Goal: Task Accomplishment & Management: Manage account settings

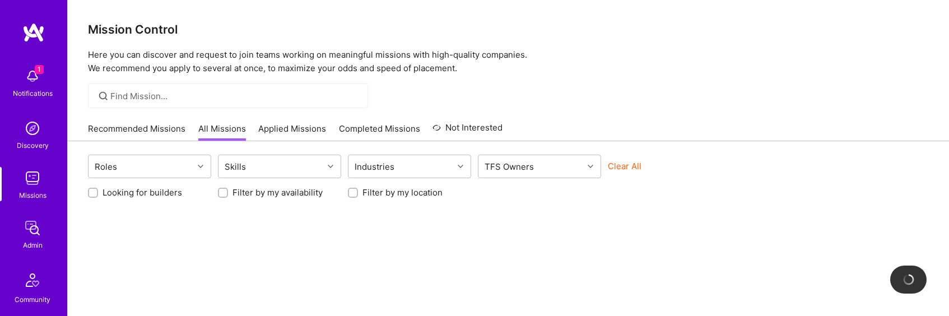
click at [622, 166] on button "Clear All" at bounding box center [625, 166] width 34 height 12
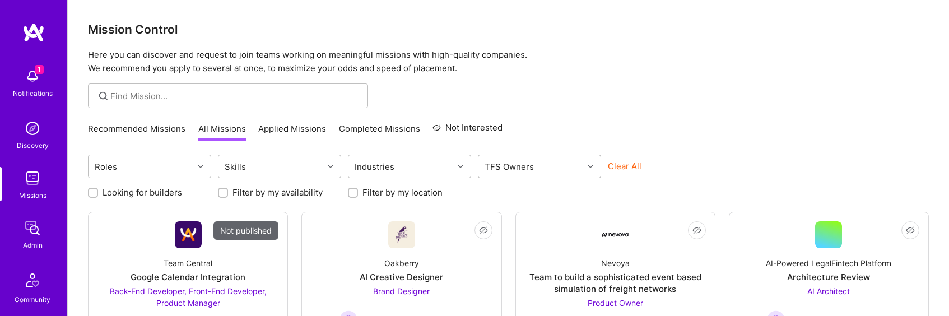
click at [556, 166] on div "TFS Owners" at bounding box center [531, 166] width 105 height 22
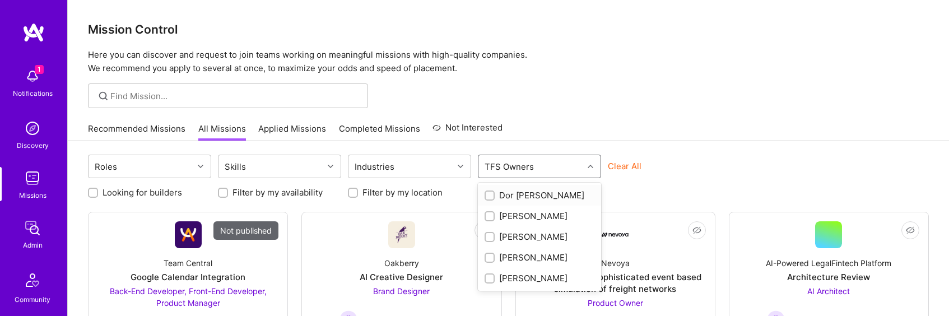
click at [535, 192] on div "Dor Groner" at bounding box center [540, 195] width 110 height 12
checkbox input "true"
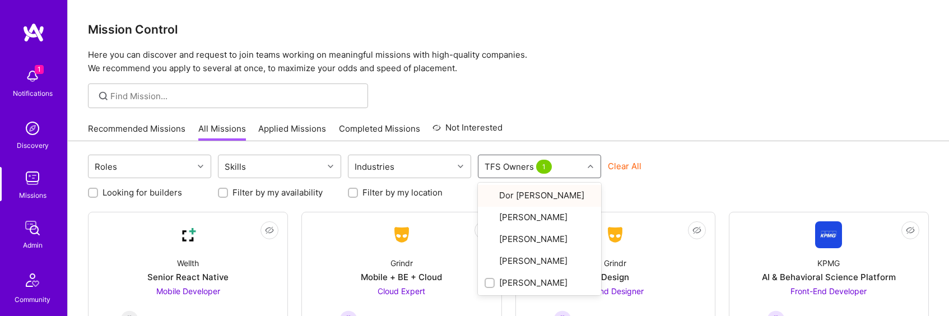
click at [702, 137] on div "Recommended Missions All Missions Applied Missions Completed Missions Not Inter…" at bounding box center [508, 129] width 841 height 24
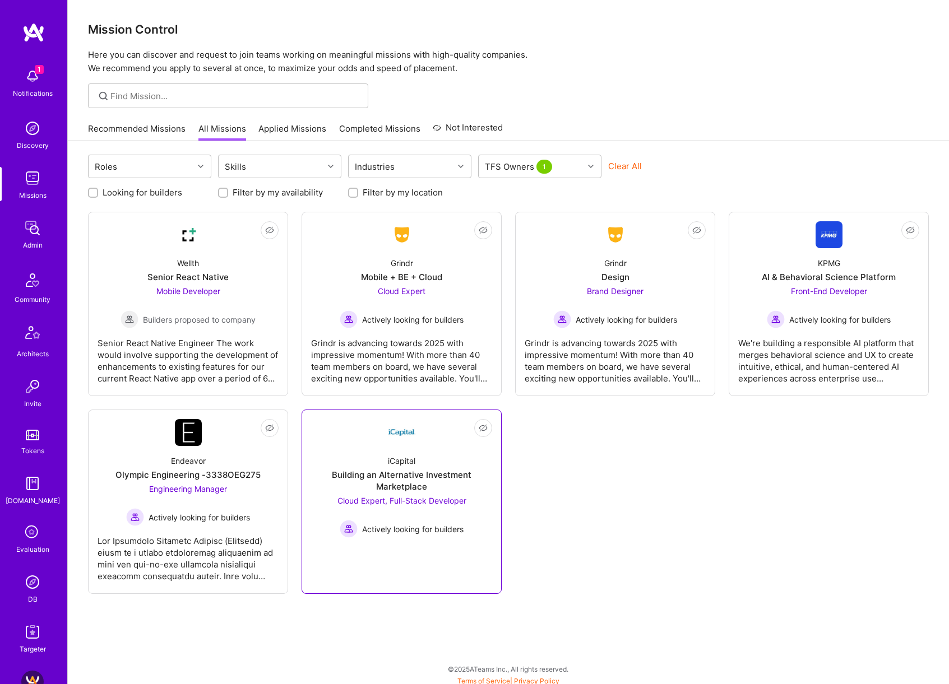
click at [375, 315] on link "Not Interested iCapital Building an Alternative Investment Marketplace Cloud Ex…" at bounding box center [401, 501] width 181 height 165
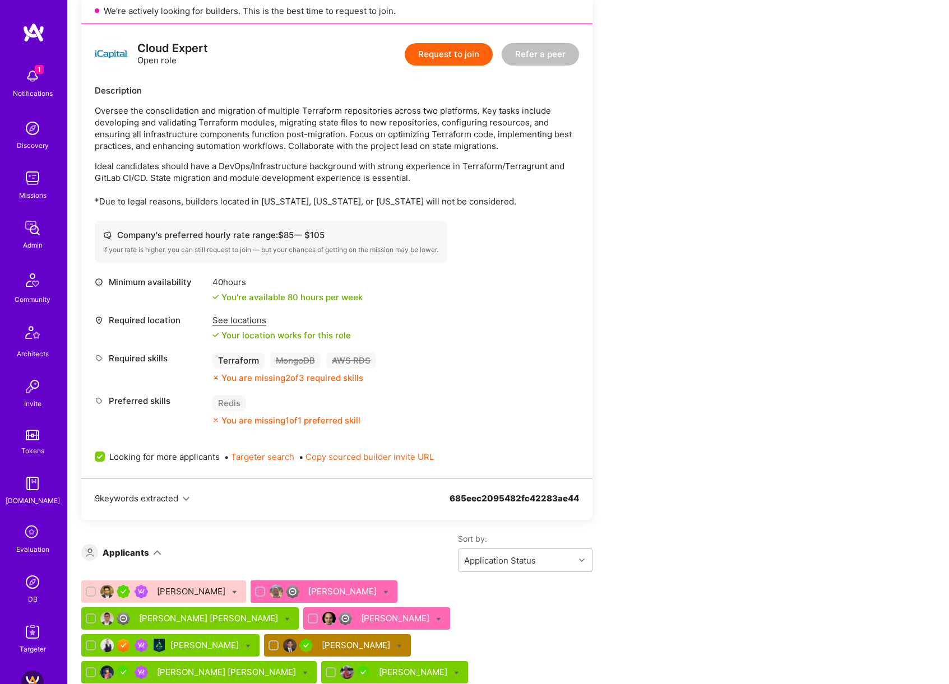
scroll to position [1497, 0]
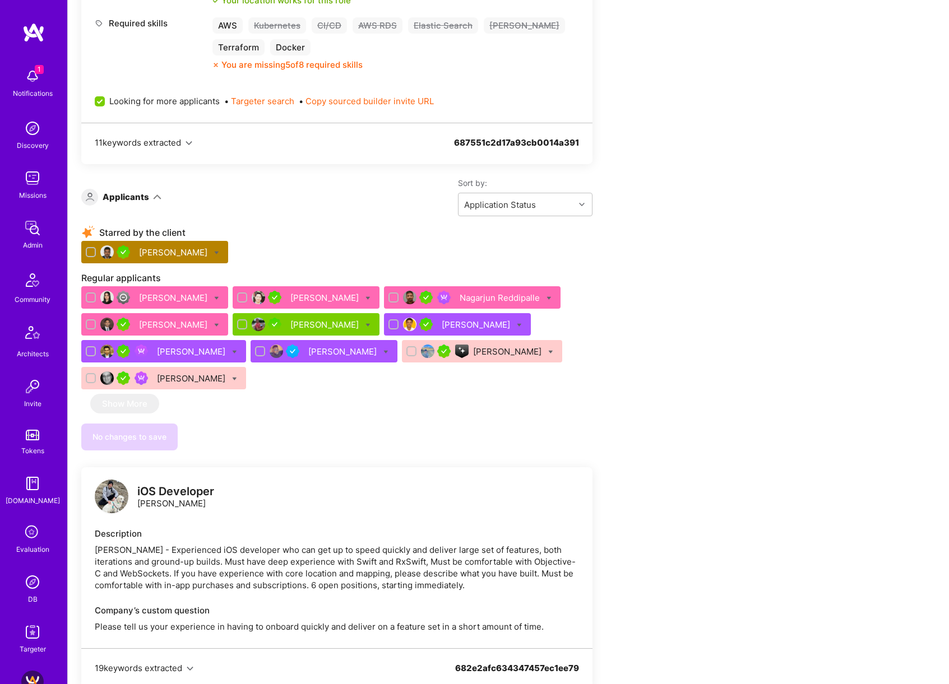
scroll to position [519, 0]
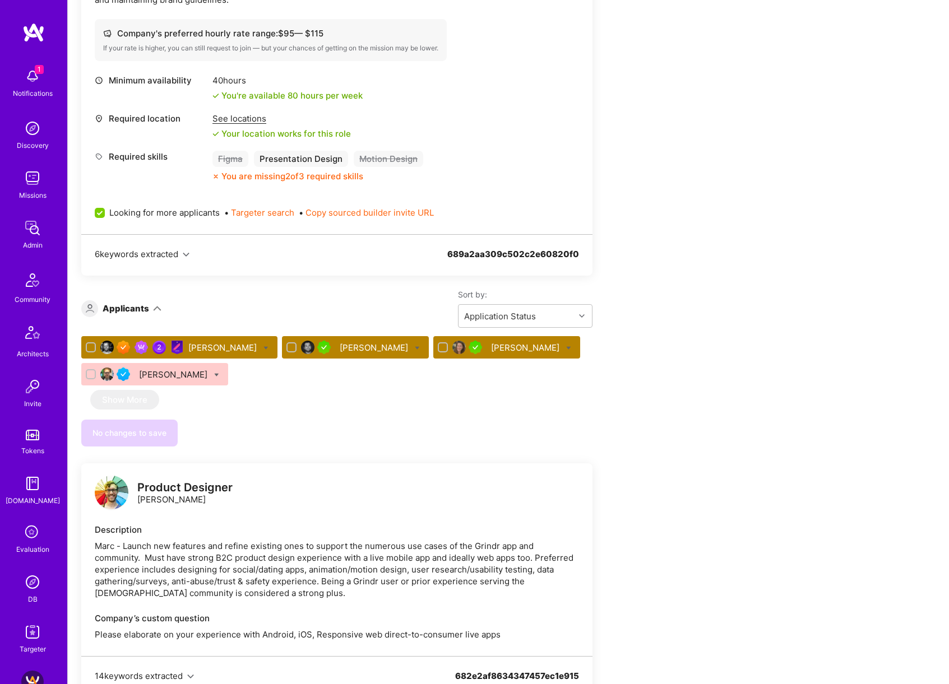
scroll to position [393, 0]
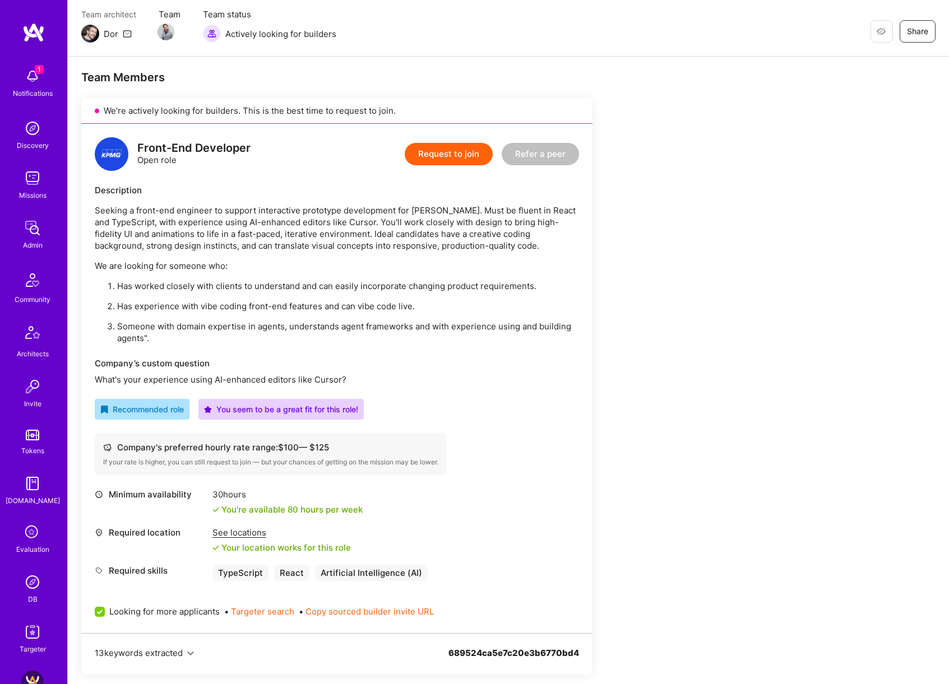
scroll to position [508, 0]
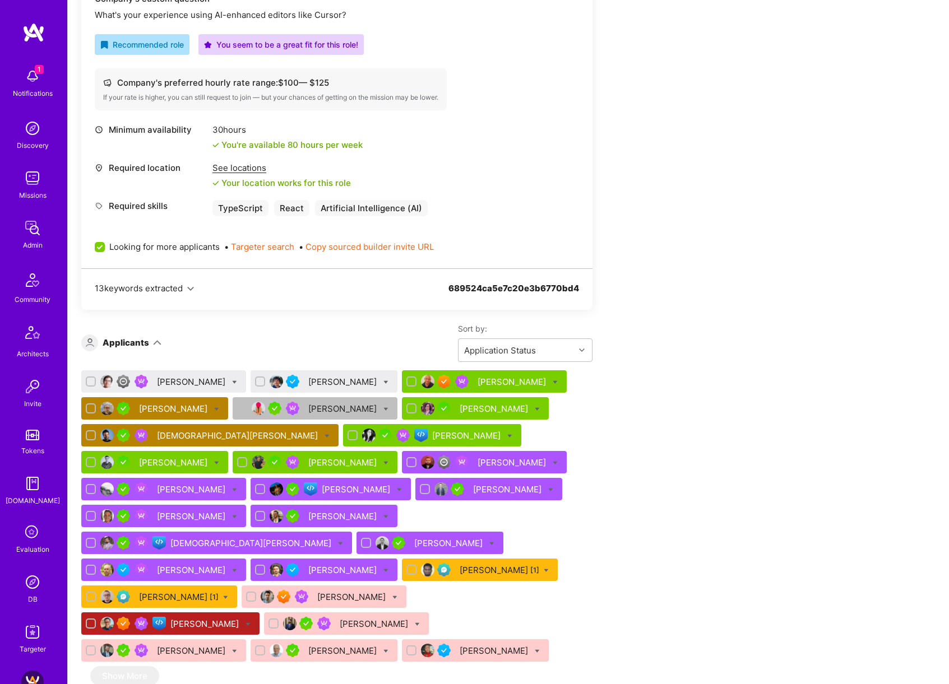
click at [308, 381] on div "Maurizio Morri" at bounding box center [343, 382] width 71 height 12
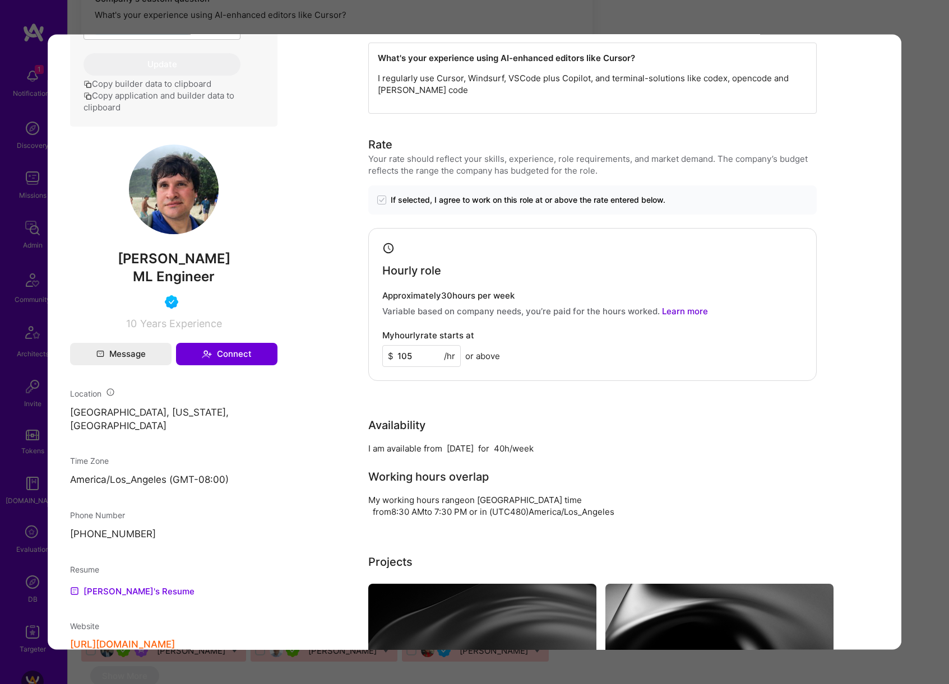
scroll to position [566, 0]
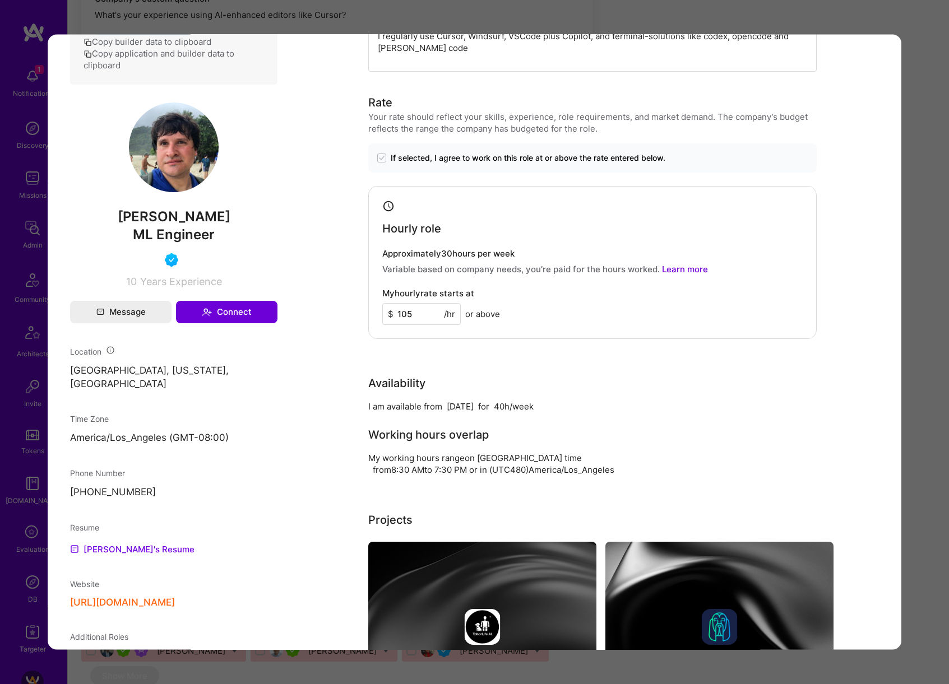
click at [922, 360] on div "Application 2 of 28 Evaluation scores Expertise level Very good Interpersonal s…" at bounding box center [474, 342] width 949 height 684
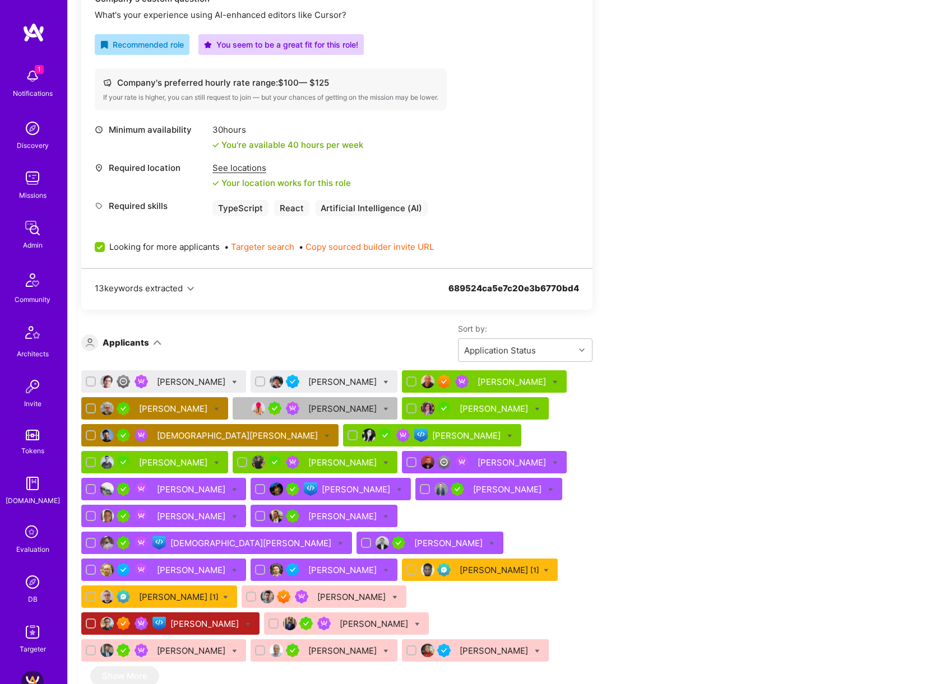
click at [91, 382] on input "checkbox" at bounding box center [92, 382] width 8 height 8
checkbox input "true"
click at [257, 382] on input "checkbox" at bounding box center [261, 382] width 8 height 8
checkbox input "true"
click at [212, 382] on div "Jack Hoge" at bounding box center [163, 381] width 165 height 22
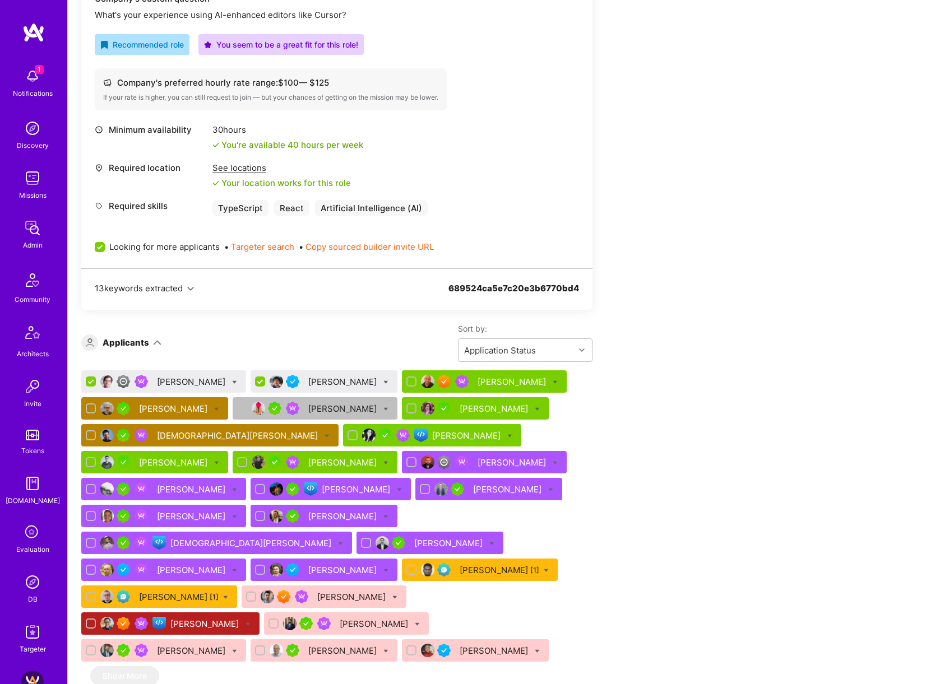
click at [232, 382] on icon at bounding box center [234, 382] width 5 height 5
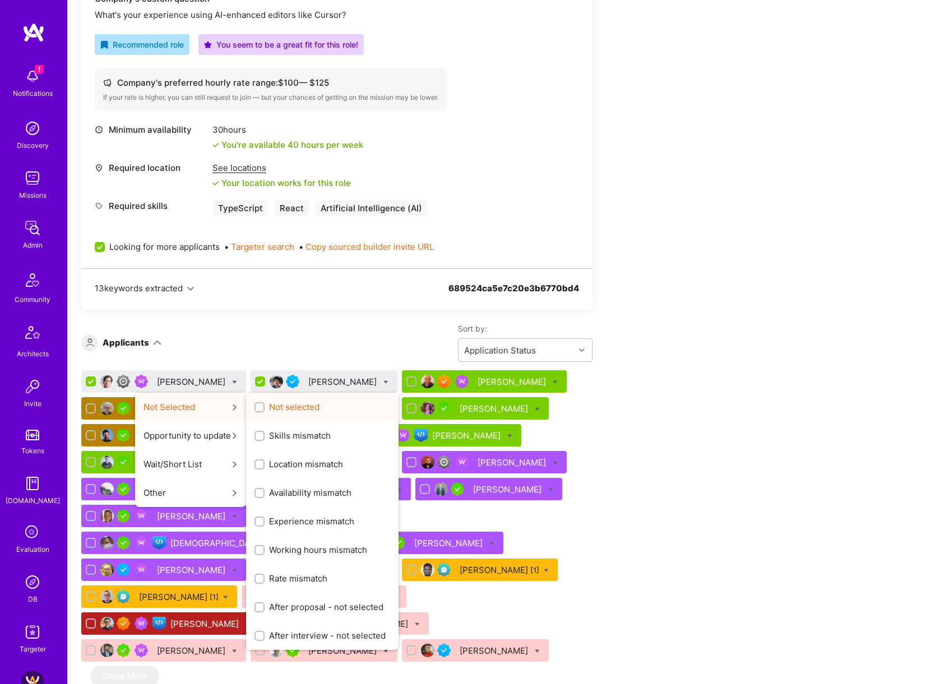
click at [257, 405] on input "Not selected" at bounding box center [261, 408] width 8 height 8
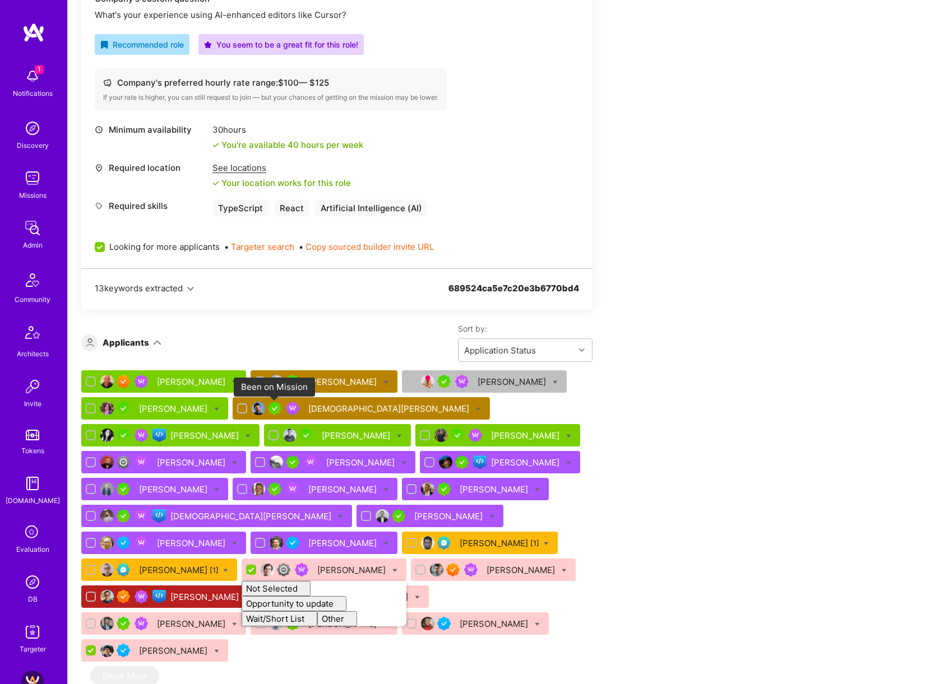
checkbox input "false"
click at [670, 363] on div "Team Members We’re actively looking for builders. This is the best time to requ…" at bounding box center [417, 640] width 672 height 1870
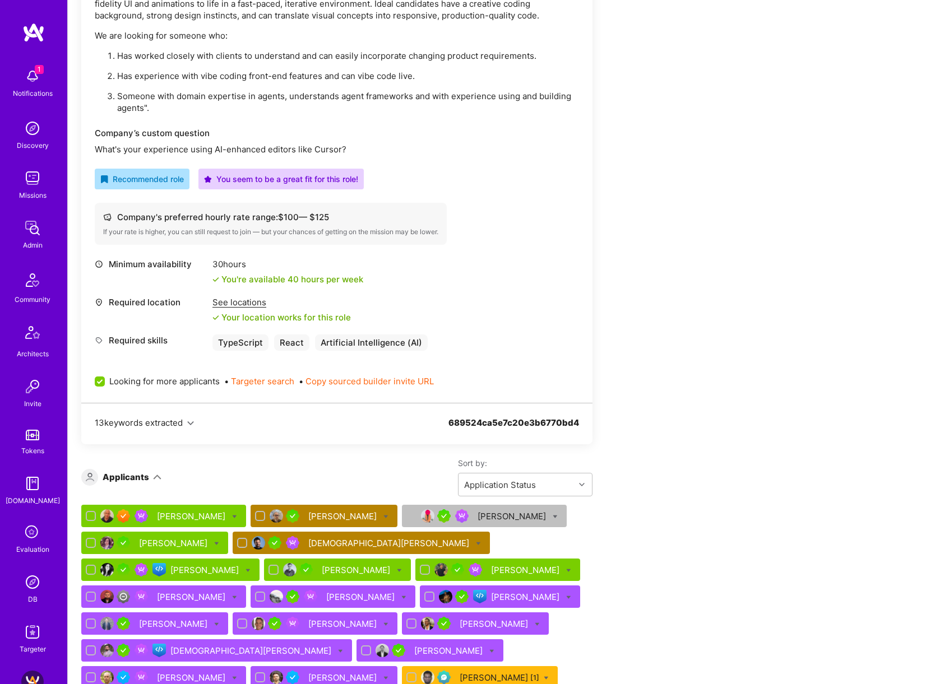
scroll to position [293, 0]
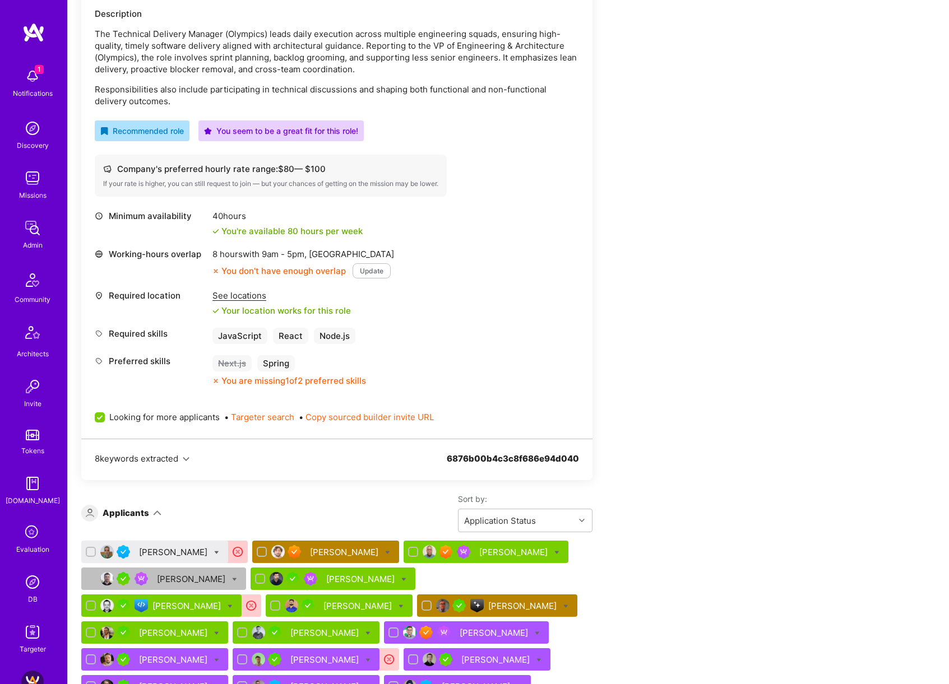
scroll to position [384, 0]
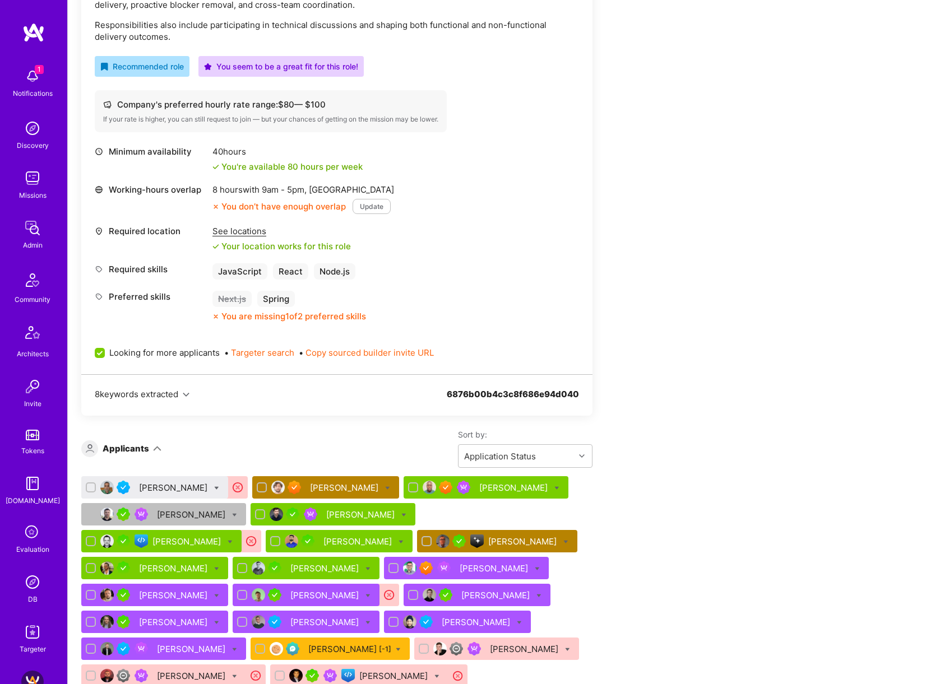
click at [217, 489] on icon at bounding box center [216, 488] width 5 height 5
checkbox input "true"
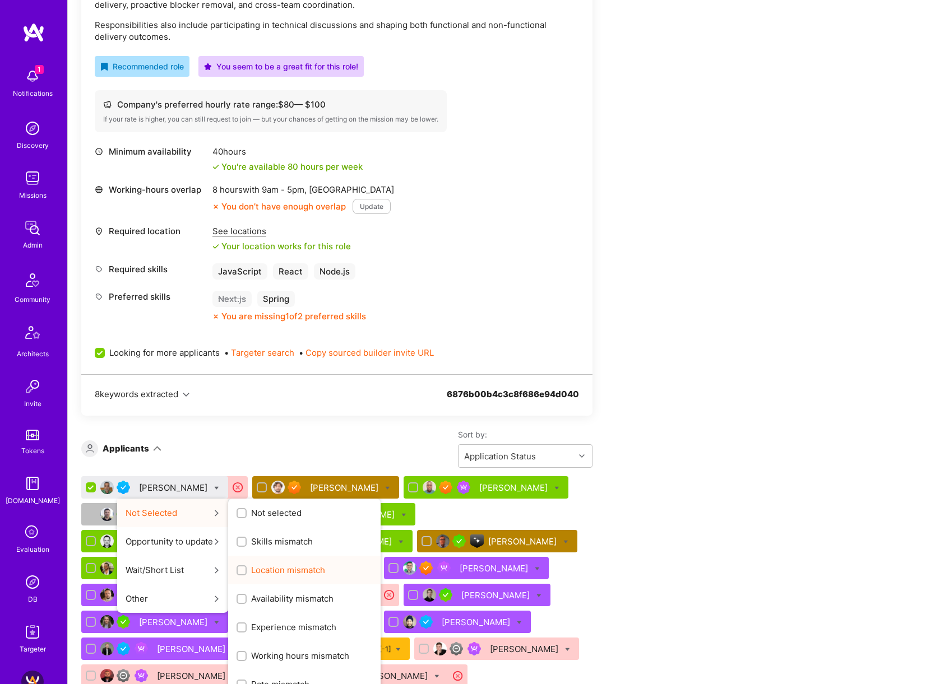
click at [305, 572] on span "Location mismatch" at bounding box center [288, 570] width 74 height 12
click at [247, 572] on input "Location mismatch" at bounding box center [243, 571] width 8 height 8
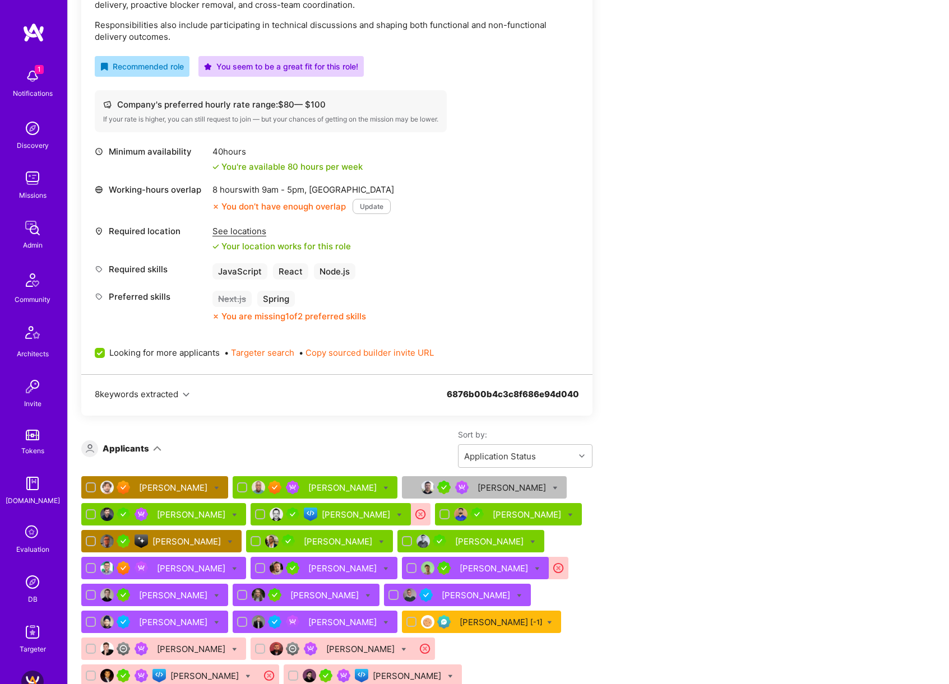
checkbox input "false"
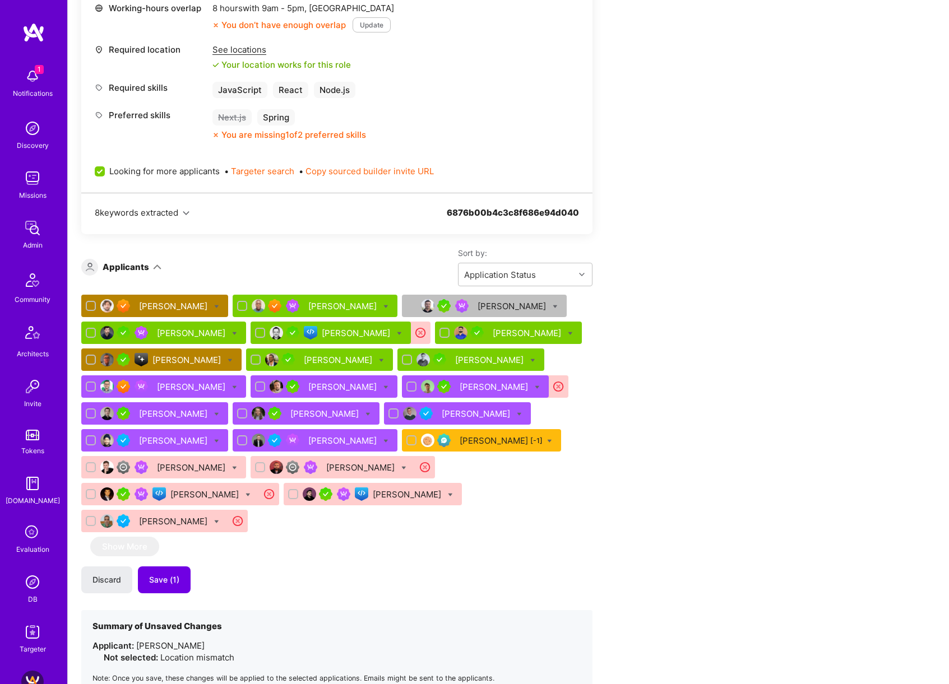
scroll to position [639, 0]
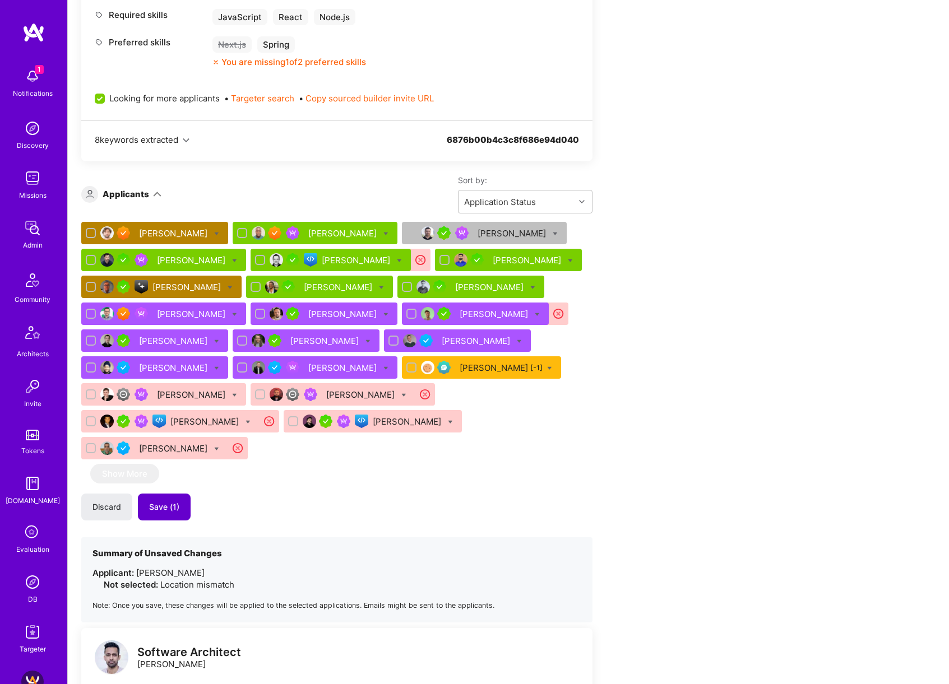
click at [184, 507] on button "Save (1)" at bounding box center [164, 507] width 53 height 27
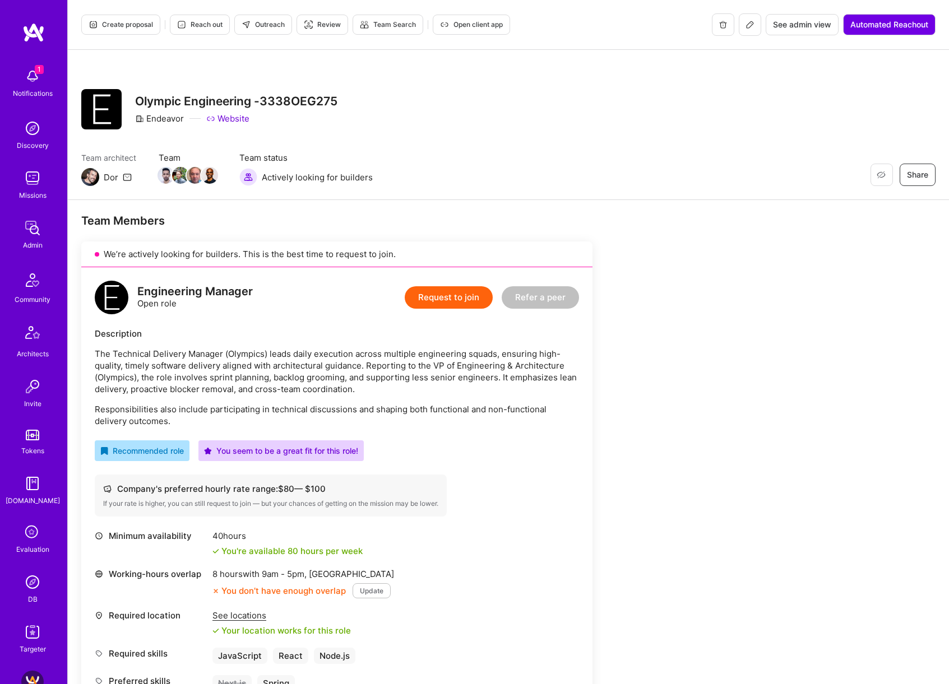
scroll to position [258, 0]
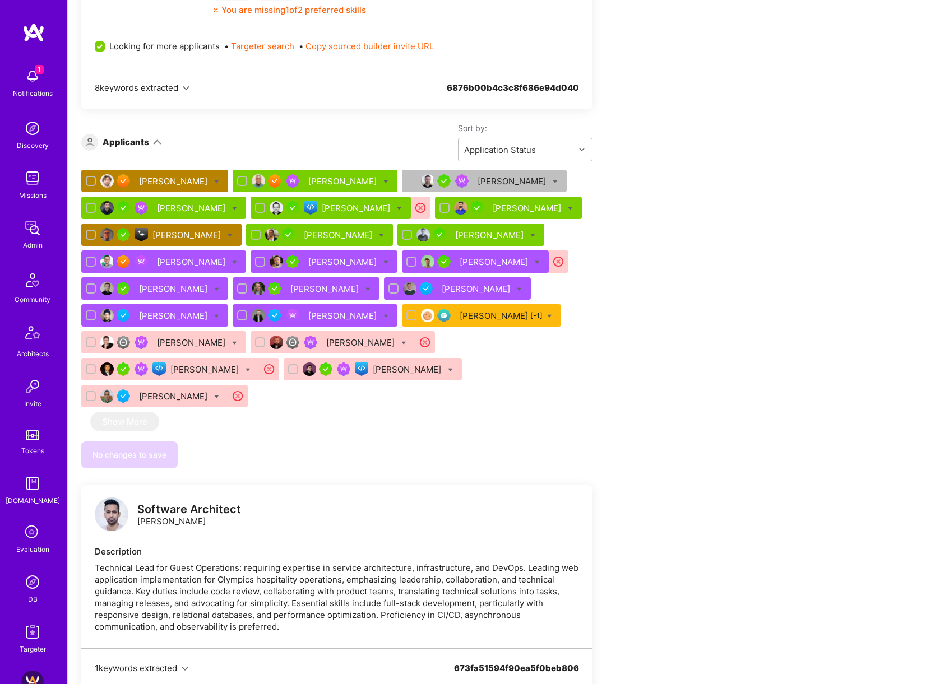
scroll to position [726, 0]
